Goal: Check status: Check status

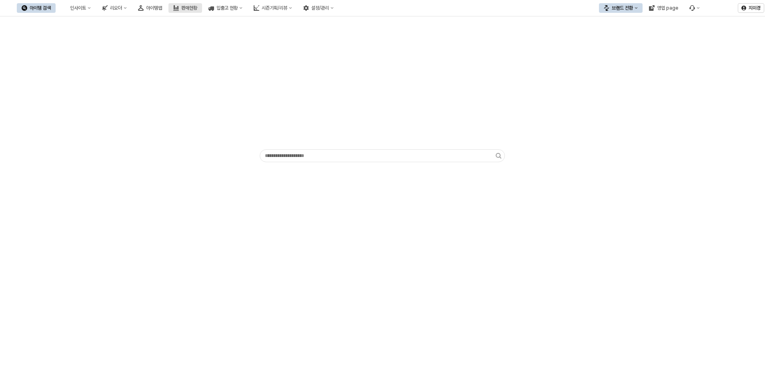
click at [197, 8] on div "판매현황" at bounding box center [189, 8] width 16 height 6
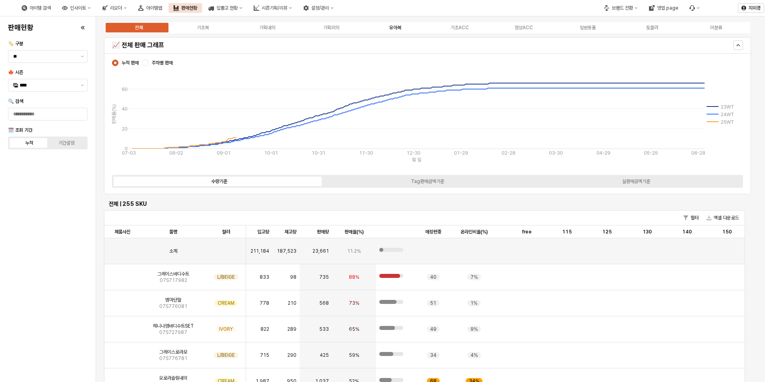
click at [398, 28] on div "유아복" at bounding box center [395, 28] width 12 height 6
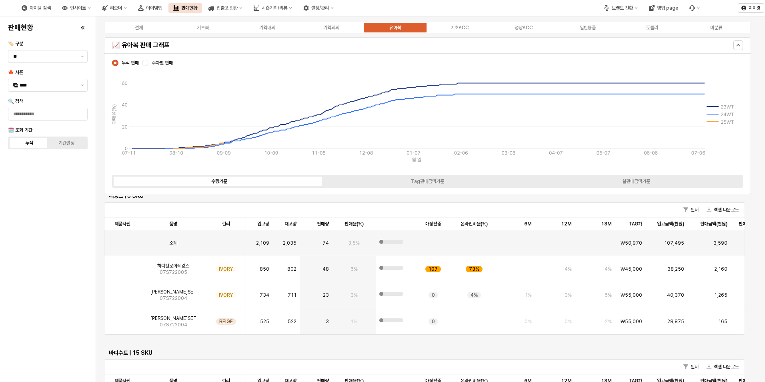
scroll to position [1760, 0]
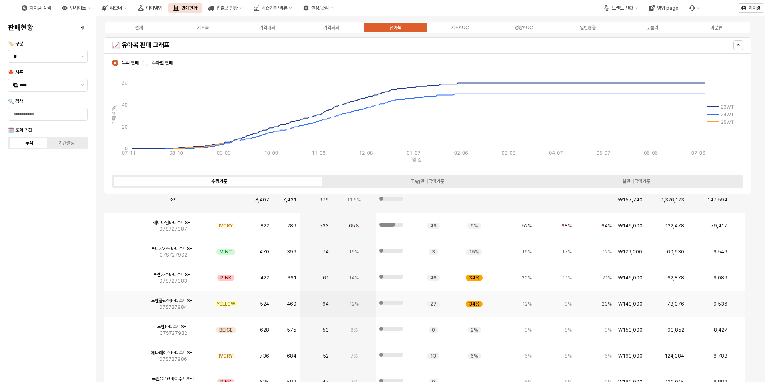
click at [122, 300] on img "App Frame" at bounding box center [122, 300] width 0 height 0
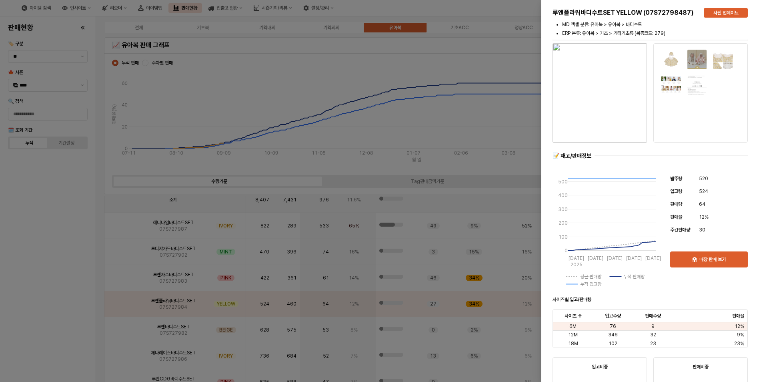
click at [57, 332] on div at bounding box center [382, 191] width 765 height 382
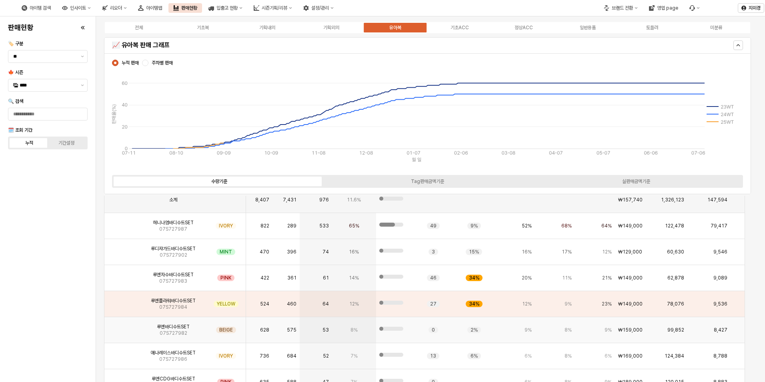
click at [122, 326] on img "App Frame" at bounding box center [122, 326] width 0 height 0
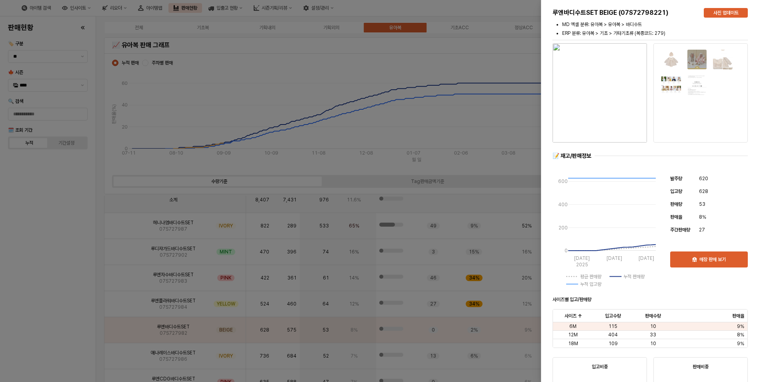
click at [75, 334] on div at bounding box center [382, 191] width 765 height 382
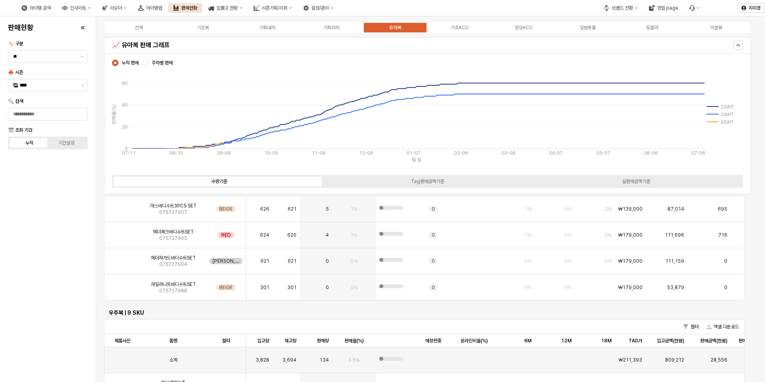
scroll to position [2240, 0]
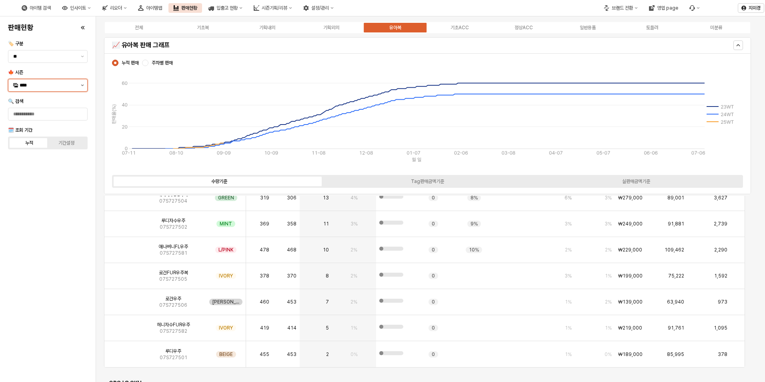
click at [83, 86] on button "제안 사항 표시" at bounding box center [83, 85] width 10 height 12
click at [39, 213] on div "24WT" at bounding box center [49, 210] width 58 height 6
type input "****"
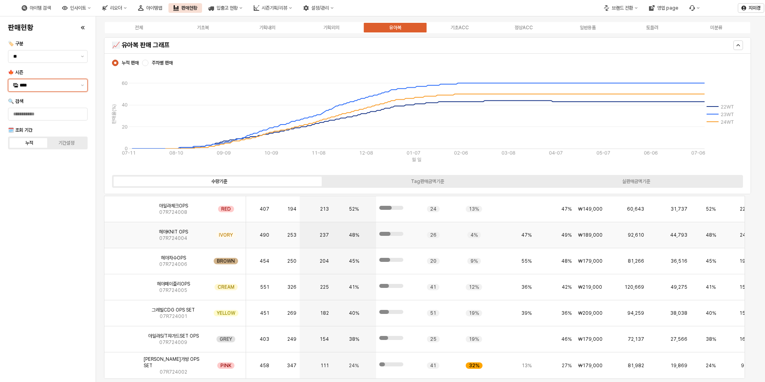
scroll to position [2666, 0]
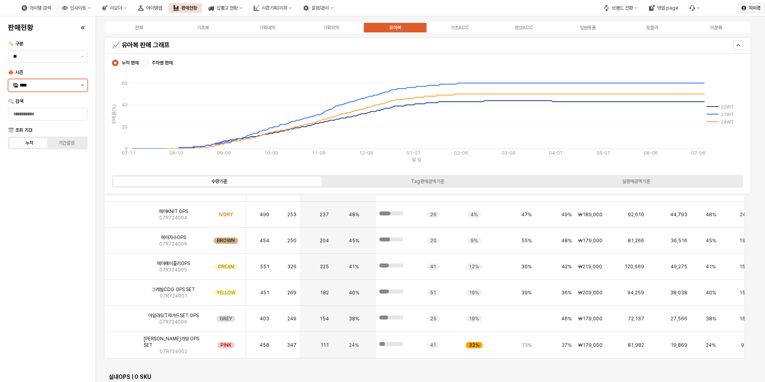
click at [84, 84] on button "제안 사항 표시" at bounding box center [83, 85] width 10 height 12
click at [83, 86] on icon "제안 사항 표시" at bounding box center [82, 85] width 3 height 2
click at [46, 213] on div "판매현황 🏷️ 구분 ** 🍁 시즌 **** 🔍 검색 🗓️ 조회 기간 누적 기간설정" at bounding box center [48, 199] width 86 height 359
